Goal: Register for event/course: Sign up to attend an event or enroll in a course

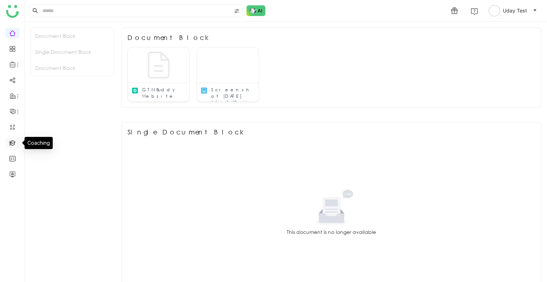
click at [16, 143] on link at bounding box center [12, 142] width 6 height 6
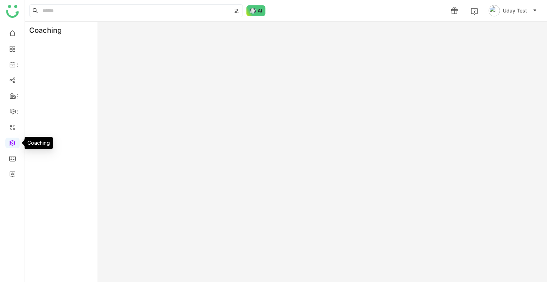
click at [16, 143] on link at bounding box center [12, 142] width 6 height 6
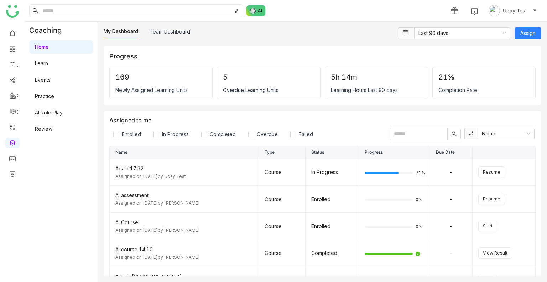
click at [48, 64] on link "Learn" at bounding box center [41, 63] width 13 height 6
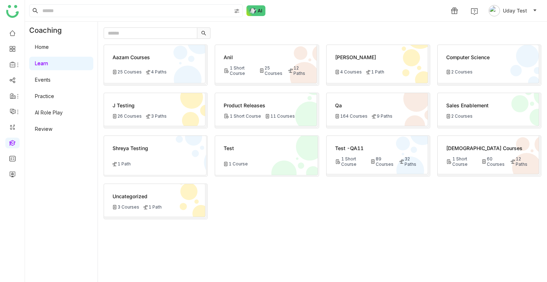
click at [371, 159] on icon at bounding box center [372, 161] width 3 height 4
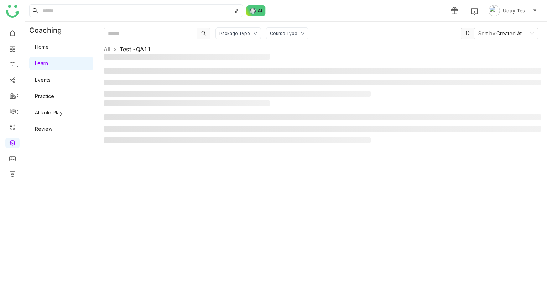
click at [371, 159] on div "Package Type Course Type Sort by: Created At All > Test -QA11 >" at bounding box center [323, 151] width 438 height 249
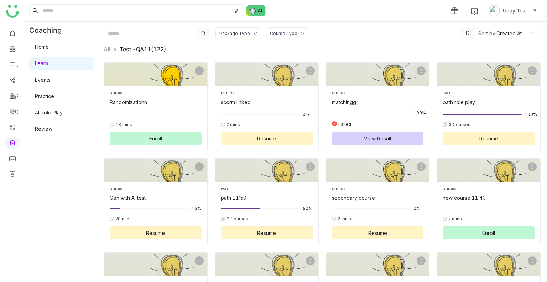
click at [140, 136] on button "Enroll" at bounding box center [156, 138] width 92 height 13
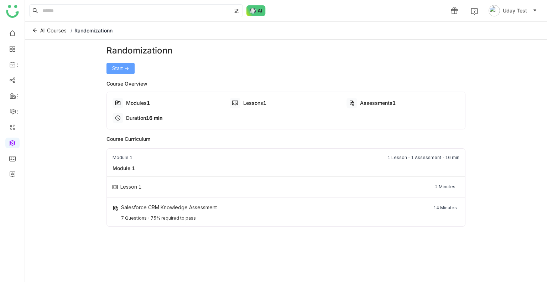
click at [118, 73] on button "Start ->" at bounding box center [120, 68] width 28 height 11
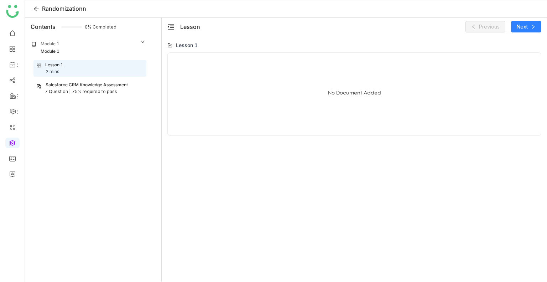
click at [89, 87] on div "Salesforce CRM Knowledge Assessment" at bounding box center [87, 85] width 82 height 7
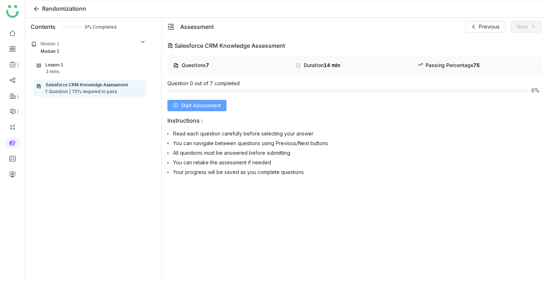
click at [224, 104] on button "Start Assessment" at bounding box center [196, 105] width 59 height 11
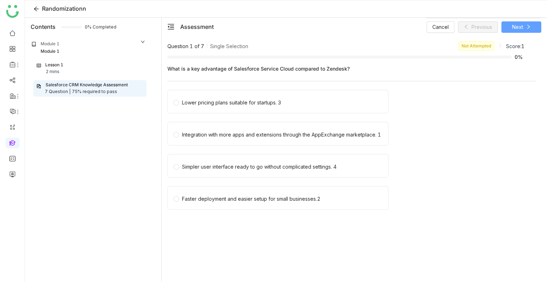
click at [510, 21] on button "Next" at bounding box center [521, 26] width 40 height 11
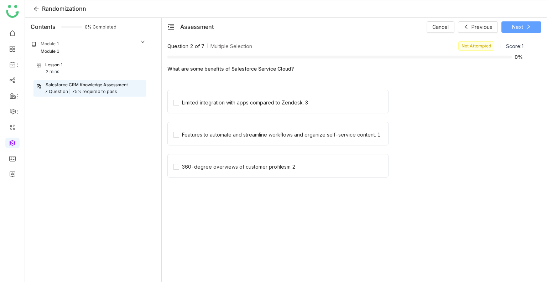
click at [510, 21] on button "Next" at bounding box center [521, 26] width 40 height 11
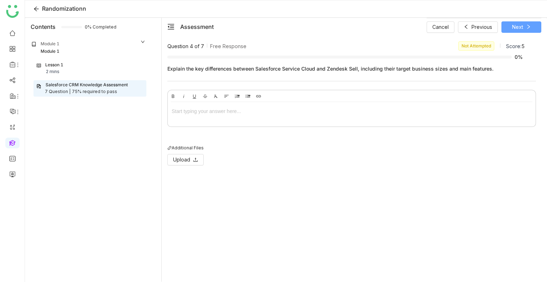
click at [510, 21] on button "Next" at bounding box center [521, 26] width 40 height 11
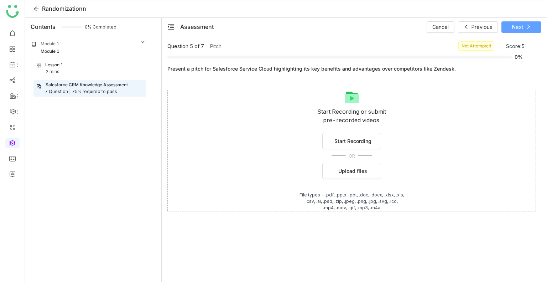
click at [510, 21] on button "Next" at bounding box center [521, 26] width 40 height 11
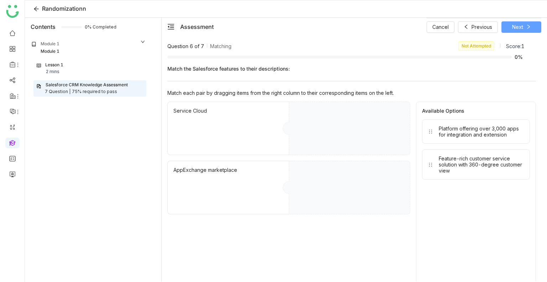
click at [510, 21] on button "Next" at bounding box center [521, 26] width 40 height 11
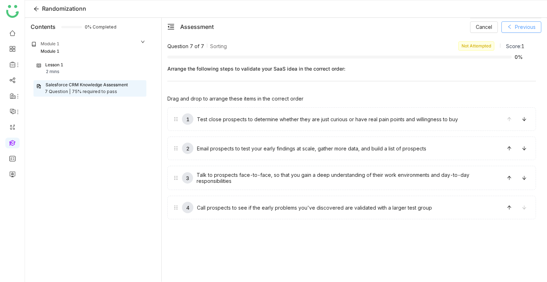
click at [510, 21] on button "Previous" at bounding box center [521, 26] width 40 height 11
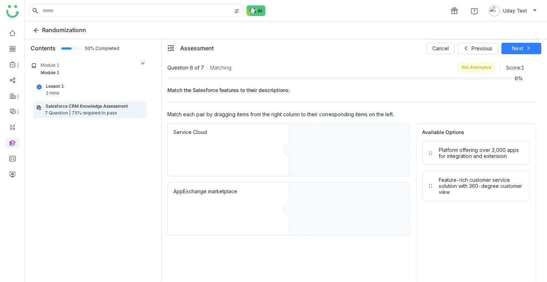
click at [59, 113] on div "7 Question |" at bounding box center [58, 113] width 26 height 7
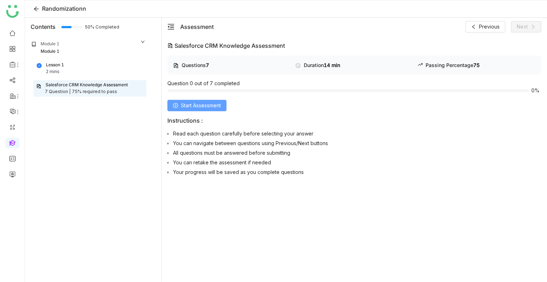
click at [211, 105] on span "Start Assessment" at bounding box center [201, 105] width 40 height 8
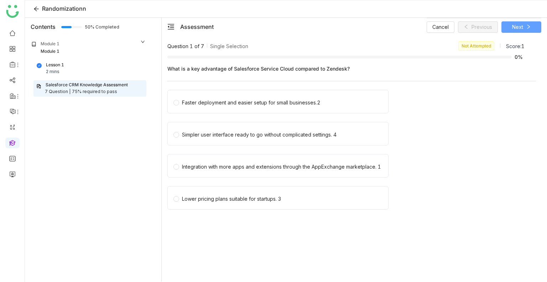
click at [509, 28] on button "Next" at bounding box center [521, 26] width 40 height 11
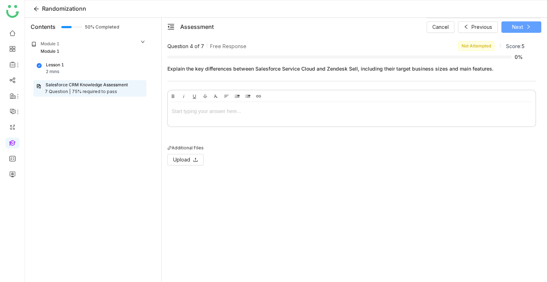
click at [509, 28] on button "Next" at bounding box center [521, 26] width 40 height 11
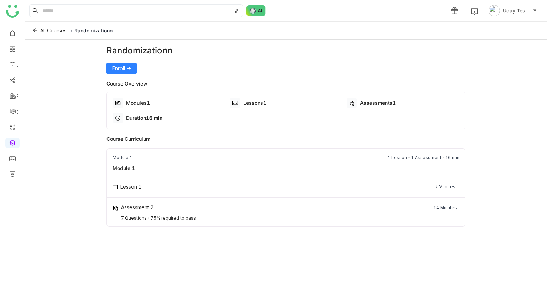
click at [125, 74] on div "Randomizationn Enroll -> Course Overview Modules 1 Lessons 1 Assessments 1 Dura…" at bounding box center [285, 159] width 359 height 230
click at [127, 69] on span "Enroll ->" at bounding box center [121, 68] width 19 height 8
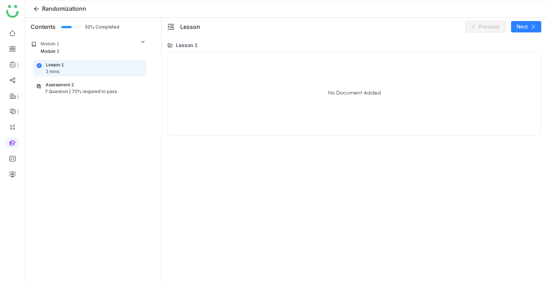
click at [120, 89] on div "7 Question | 75% required to pass" at bounding box center [89, 91] width 107 height 7
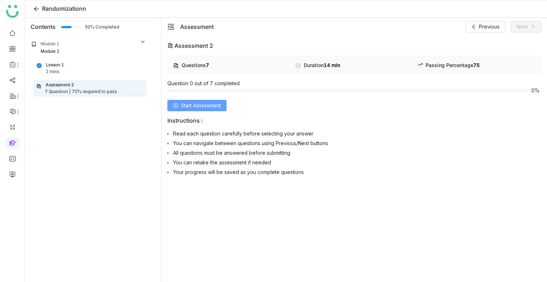
click at [215, 101] on span "Start Assessment" at bounding box center [201, 105] width 40 height 8
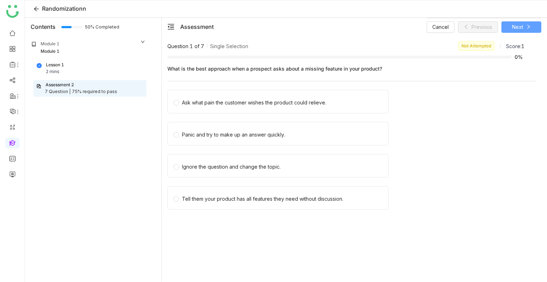
click at [515, 29] on span "Next" at bounding box center [517, 27] width 11 height 8
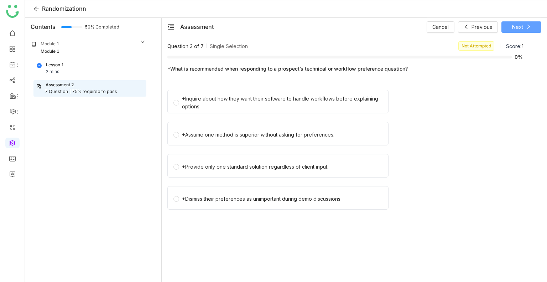
click at [515, 29] on span "Next" at bounding box center [517, 27] width 11 height 8
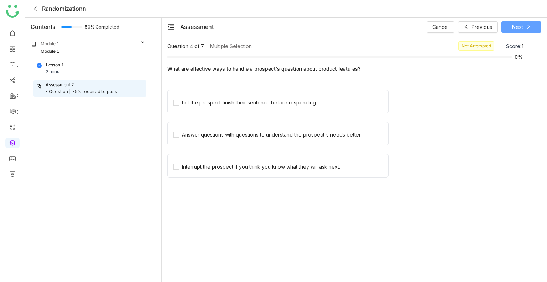
click at [515, 29] on span "Next" at bounding box center [517, 27] width 11 height 8
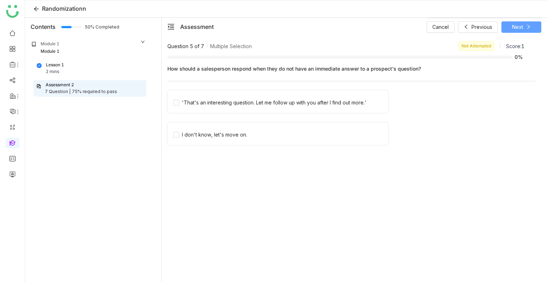
click at [515, 29] on span "Next" at bounding box center [517, 27] width 11 height 8
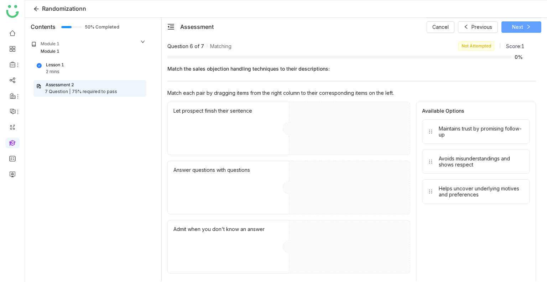
click at [515, 29] on span "Next" at bounding box center [517, 27] width 11 height 8
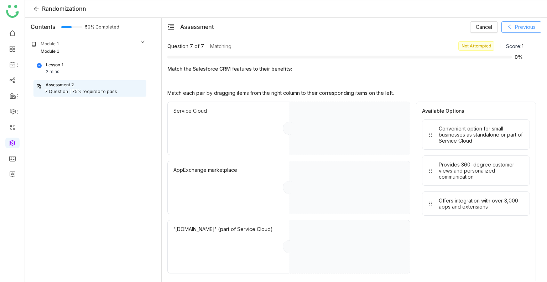
click at [515, 29] on span "Previous" at bounding box center [525, 27] width 21 height 8
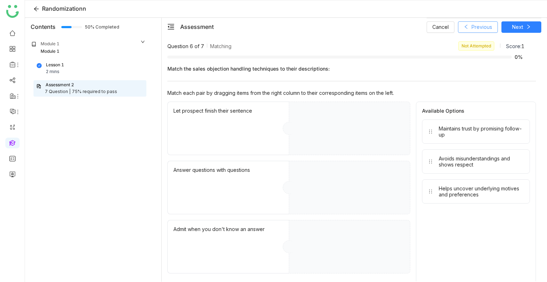
click at [460, 27] on button "Previous" at bounding box center [478, 26] width 40 height 11
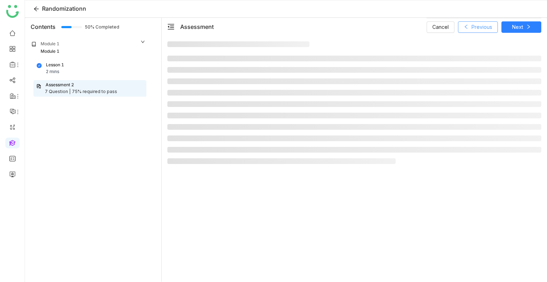
click at [460, 27] on button "Previous" at bounding box center [478, 26] width 40 height 11
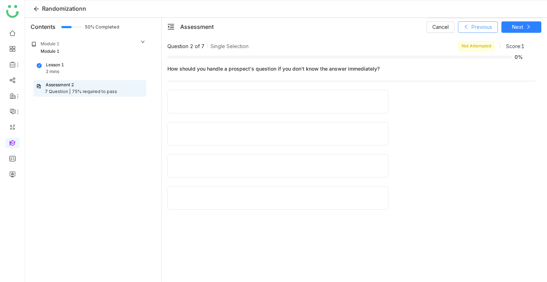
click at [460, 27] on button "Previous" at bounding box center [478, 26] width 40 height 11
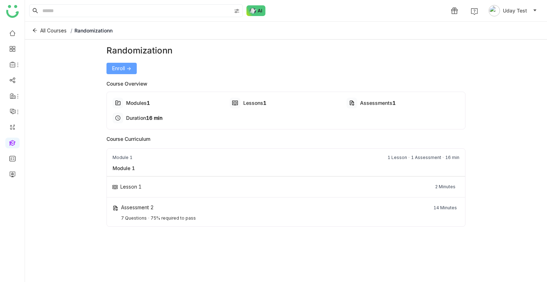
click at [123, 73] on button "Enroll ->" at bounding box center [121, 68] width 30 height 11
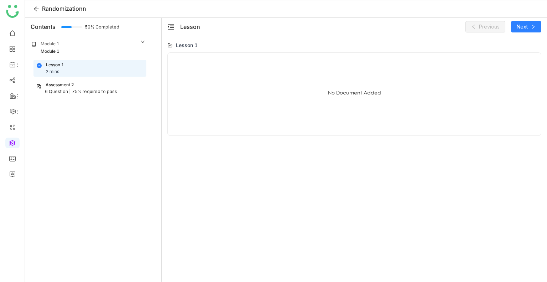
click at [77, 90] on div "75% required to pass" at bounding box center [94, 91] width 45 height 7
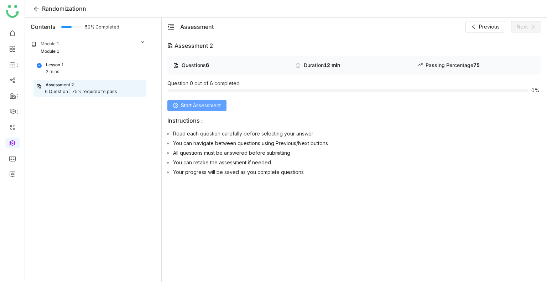
click at [211, 100] on button "Start Assessment" at bounding box center [196, 105] width 59 height 11
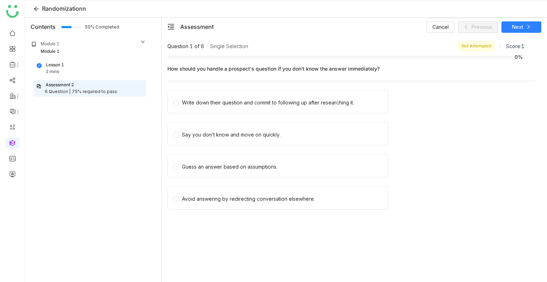
click at [525, 32] on div "Cancel Previous Next" at bounding box center [484, 27] width 115 height 18
click at [523, 28] on button "Next" at bounding box center [521, 26] width 40 height 11
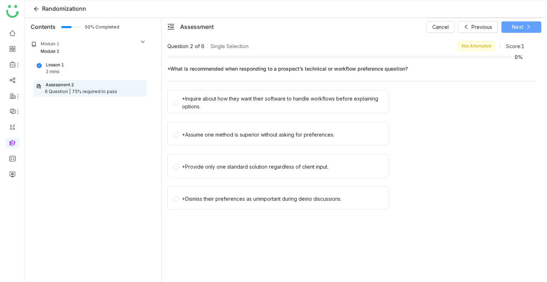
click at [523, 28] on button "Next" at bounding box center [521, 26] width 40 height 11
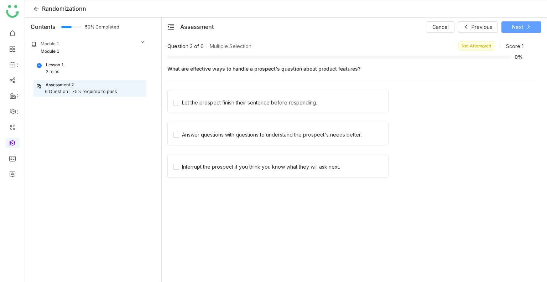
click at [523, 28] on button "Next" at bounding box center [521, 26] width 40 height 11
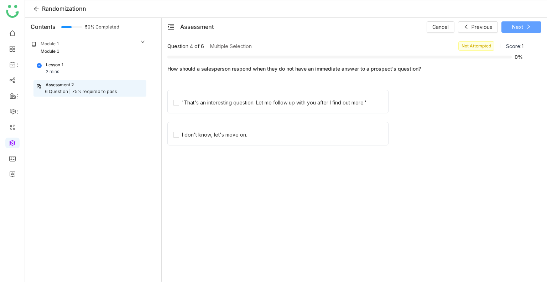
click at [523, 28] on button "Next" at bounding box center [521, 26] width 40 height 11
